Goal: Information Seeking & Learning: Stay updated

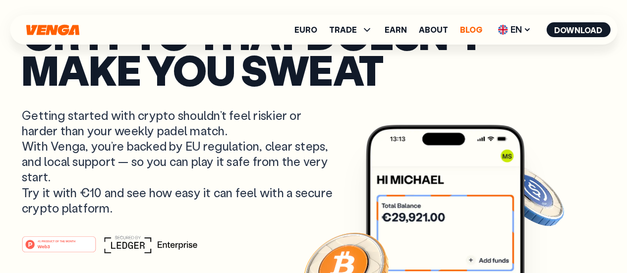
click at [474, 31] on link "Blog" at bounding box center [471, 30] width 22 height 8
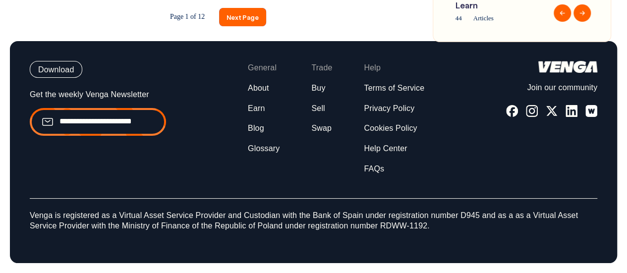
scroll to position [1751, 0]
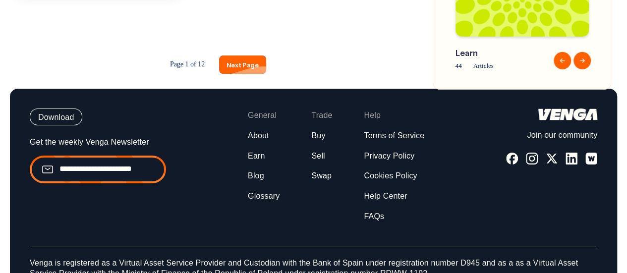
click at [239, 74] on link "Next Page" at bounding box center [242, 65] width 47 height 18
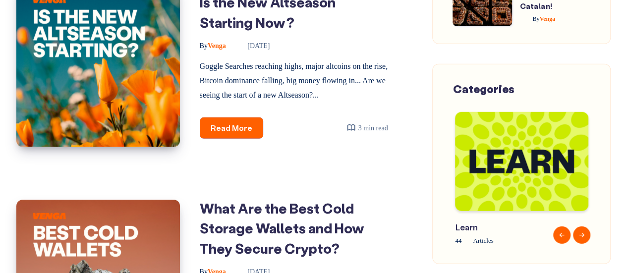
scroll to position [1625, 0]
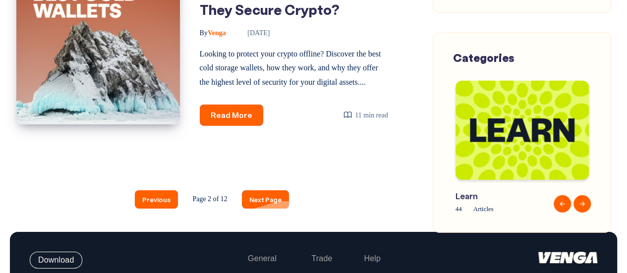
click at [266, 209] on link "Next Page" at bounding box center [265, 199] width 47 height 18
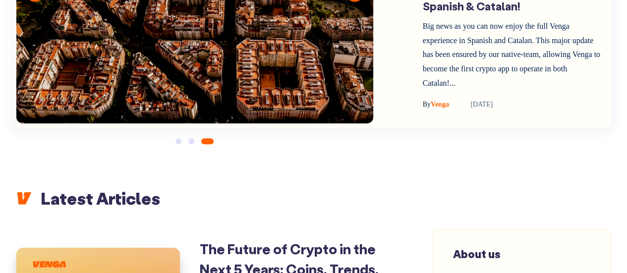
scroll to position [248, 0]
